Goal: Task Accomplishment & Management: Manage account settings

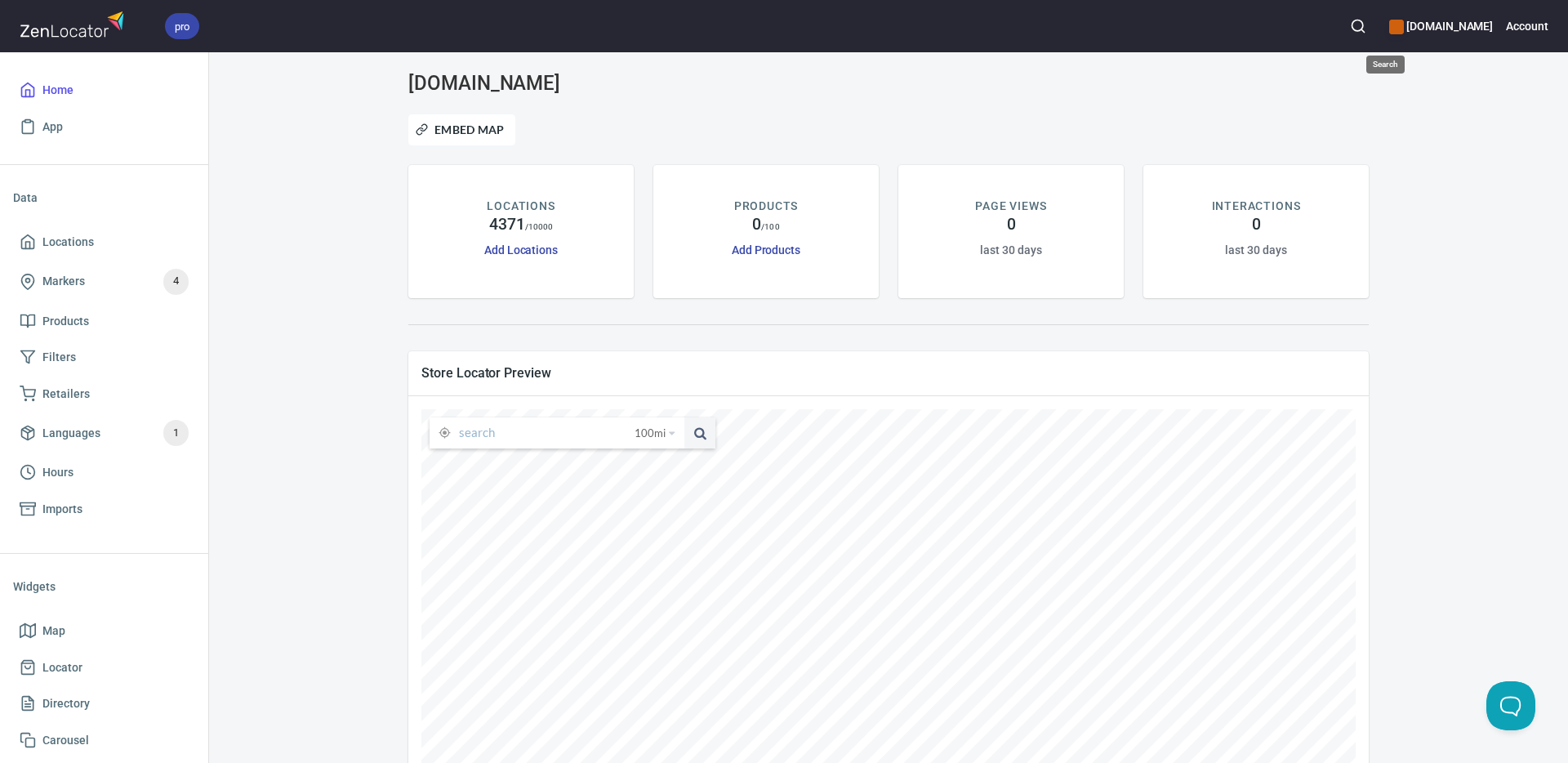
click at [1366, 23] on icon "button" at bounding box center [1357, 26] width 16 height 16
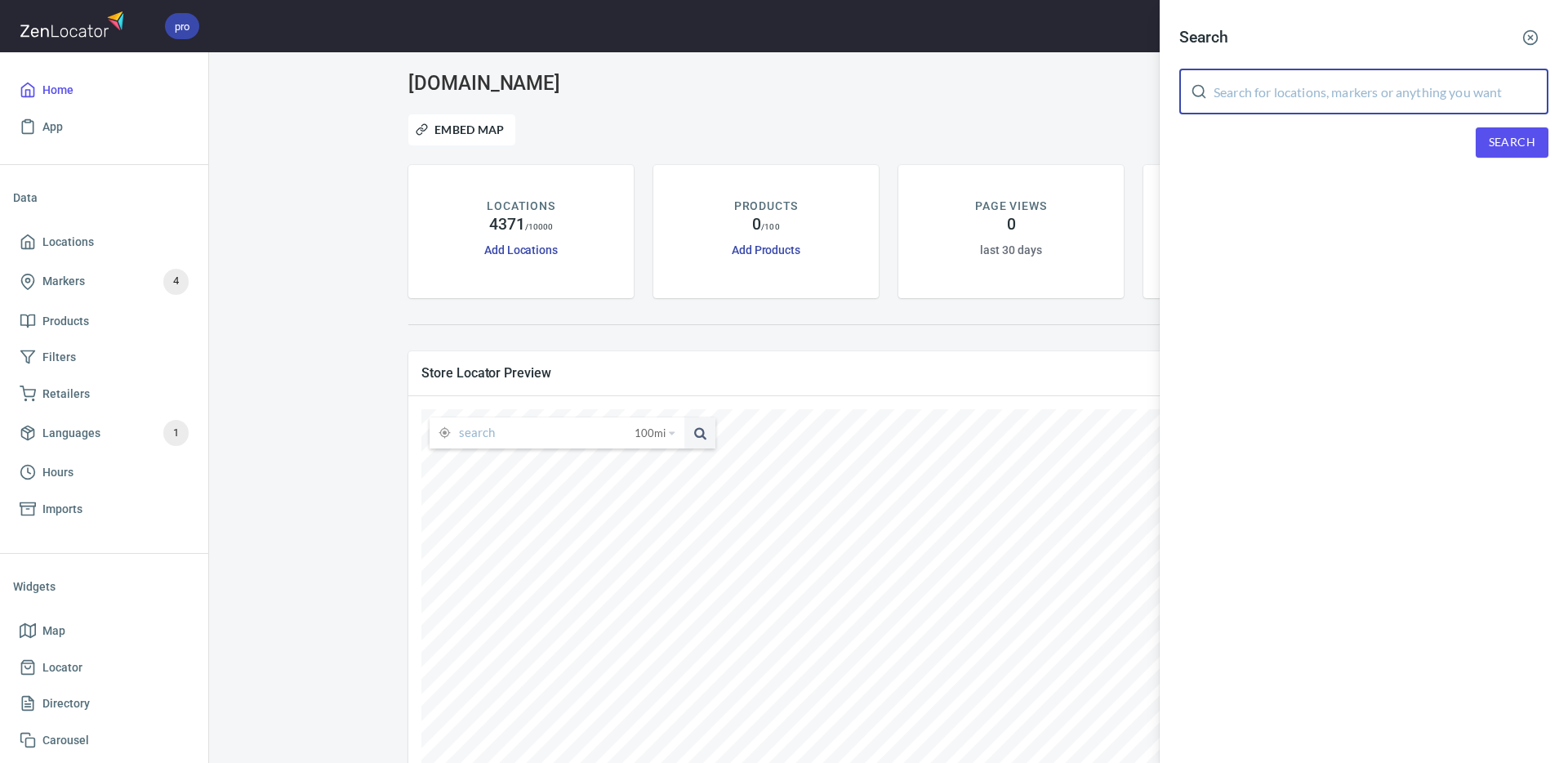
click at [1309, 93] on input "text" at bounding box center [1381, 91] width 335 height 46
paste input "[PERSON_NAME]"
type input "[PERSON_NAME]"
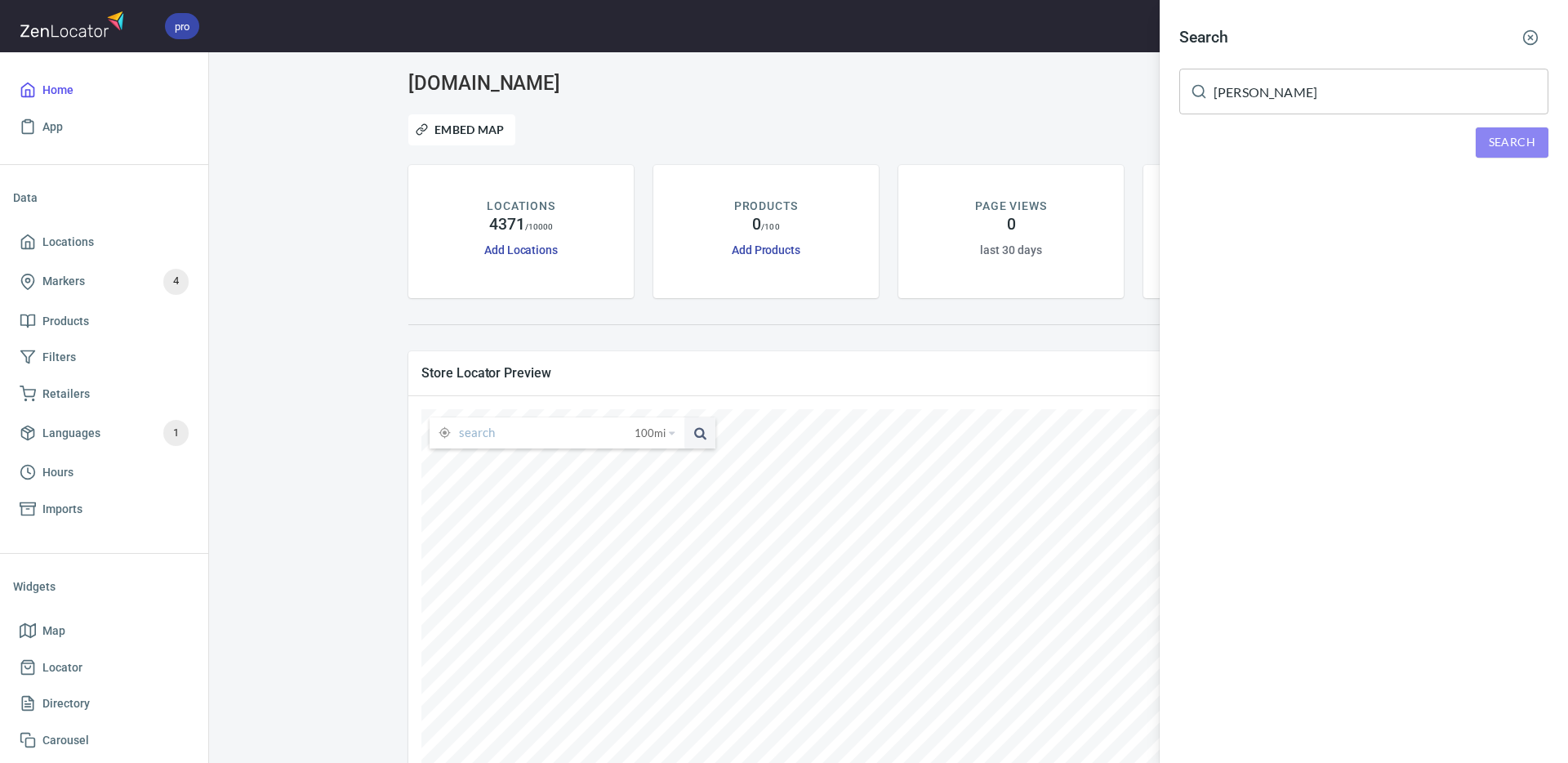
click at [1504, 147] on span "Search" at bounding box center [1512, 142] width 47 height 21
click at [1282, 225] on div "Advocate [PERSON_NAME], [PERSON_NAME], [US_STATE], 54115, [GEOGRAPHIC_DATA]" at bounding box center [1363, 234] width 369 height 33
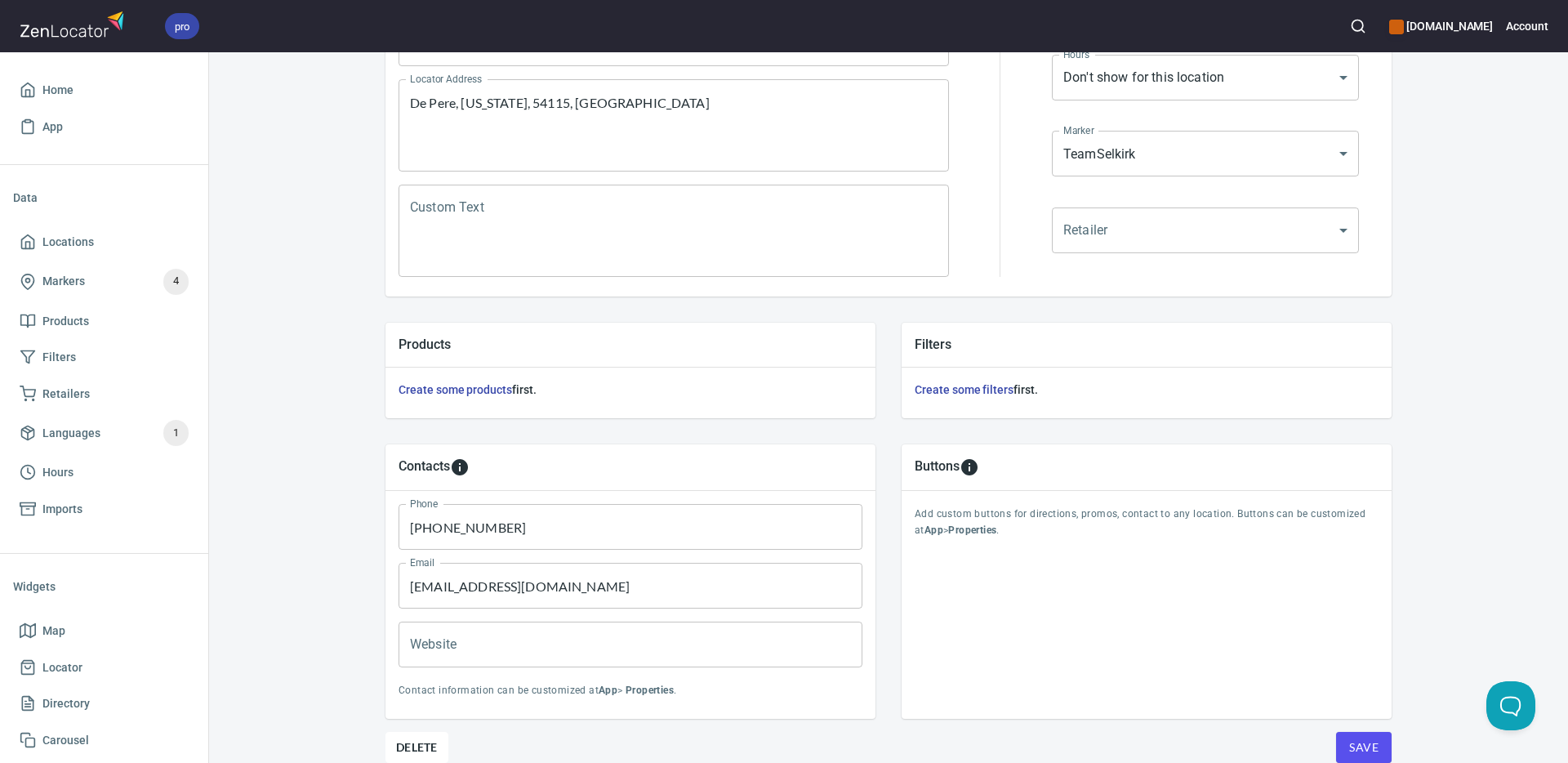
scroll to position [394, 0]
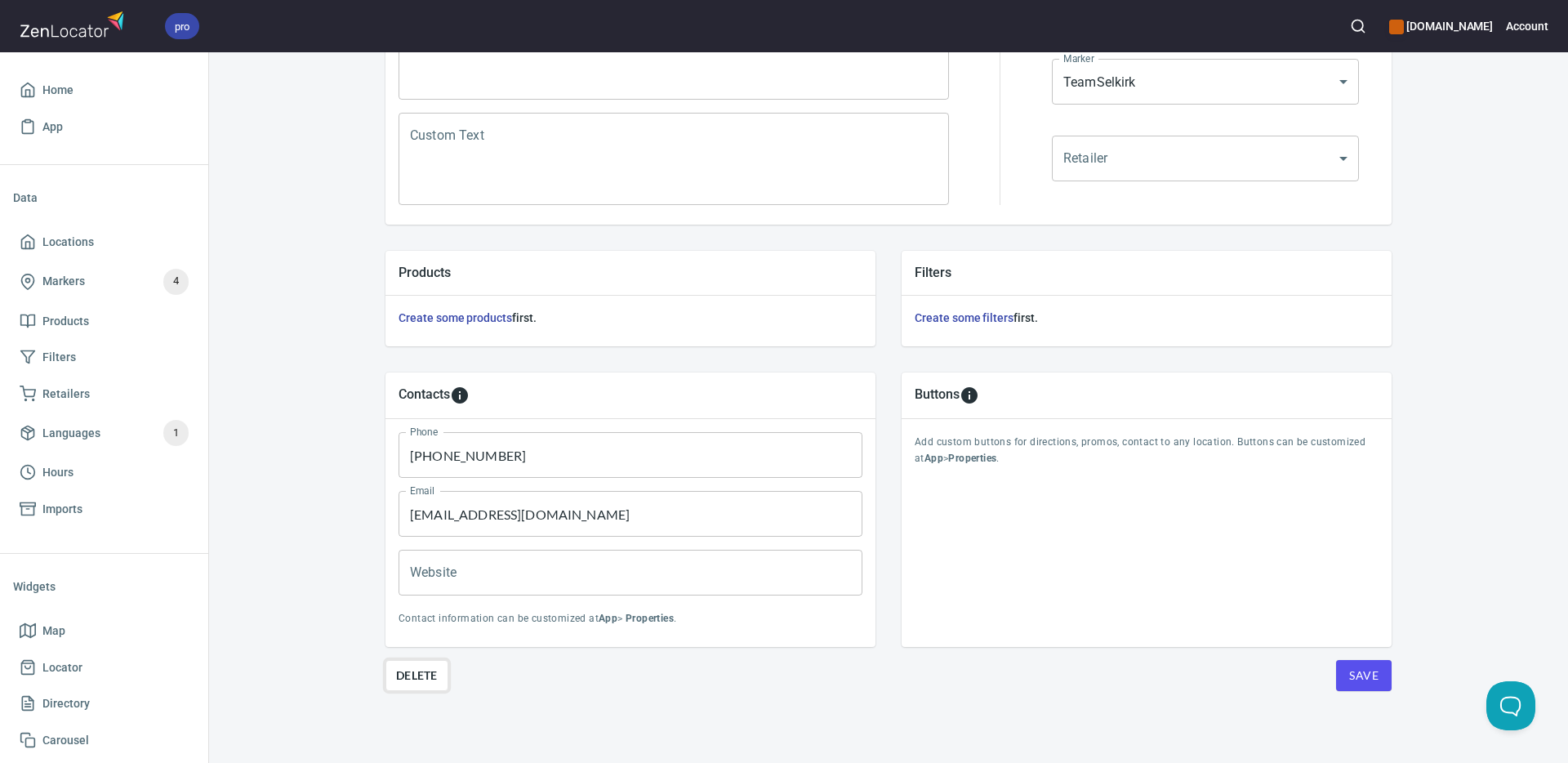
click at [415, 671] on span "Delete" at bounding box center [417, 675] width 42 height 20
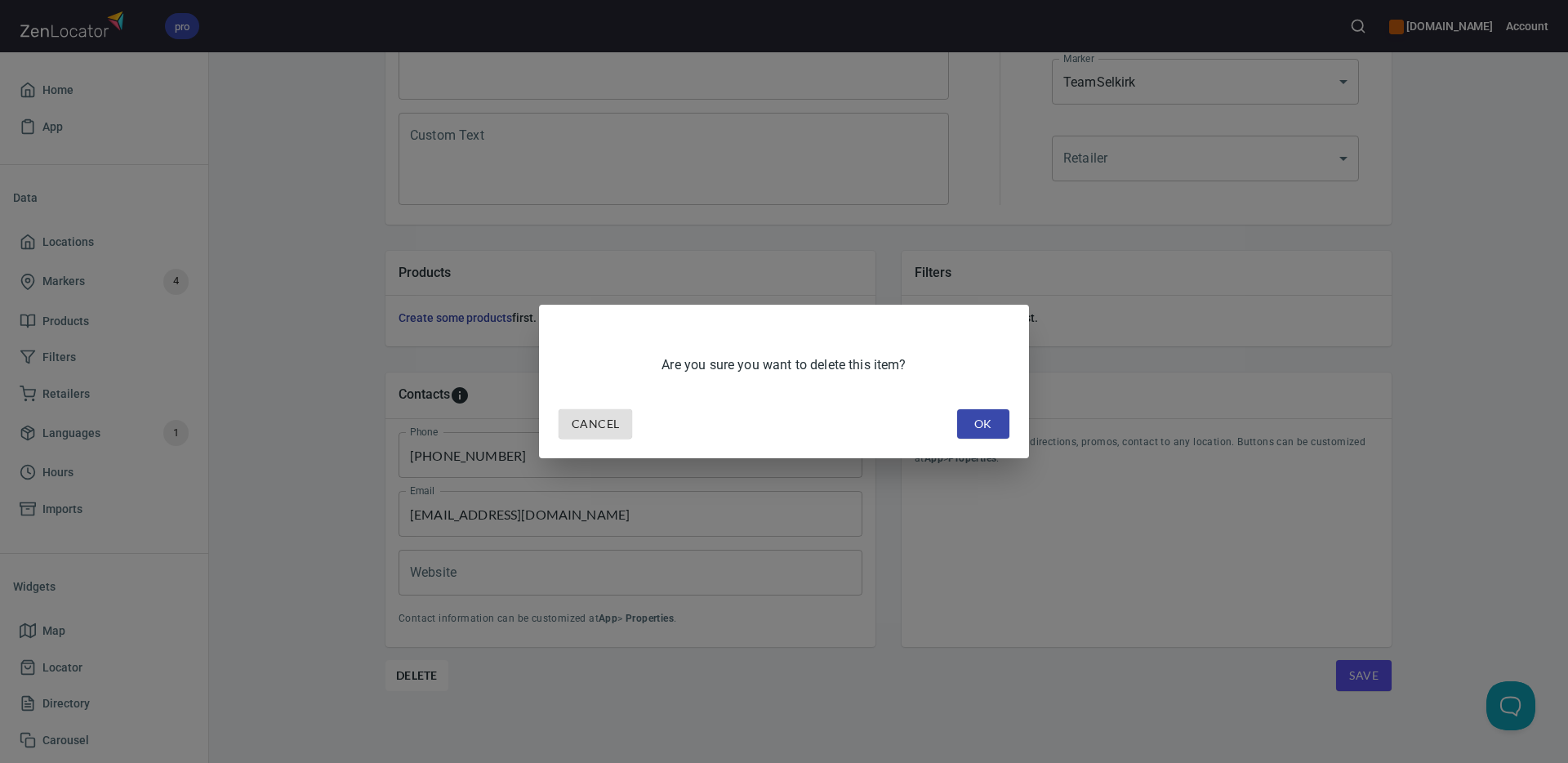
click at [974, 423] on span "OK" at bounding box center [983, 424] width 26 height 21
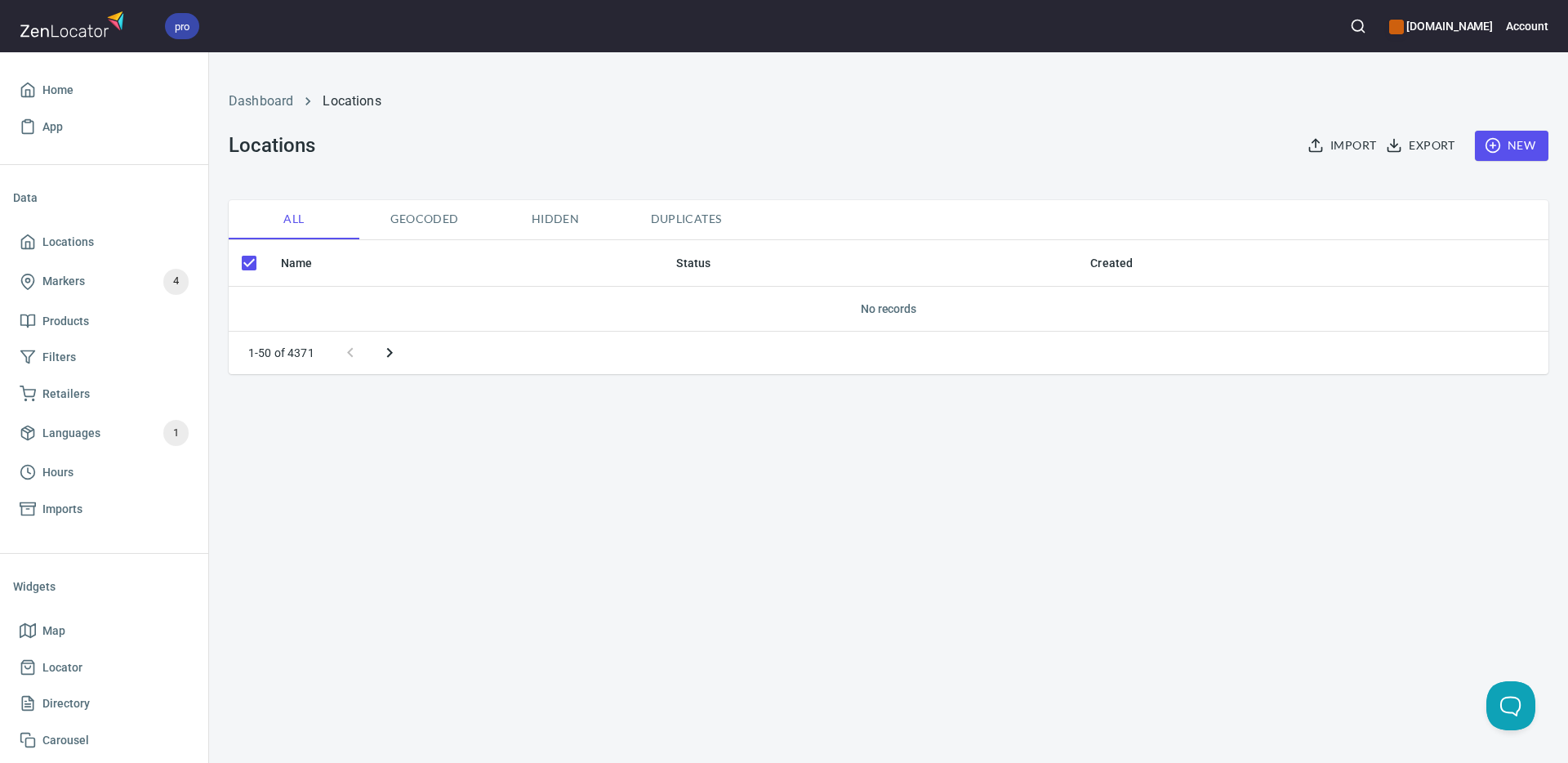
checkbox input "false"
